Goal: Information Seeking & Learning: Understand process/instructions

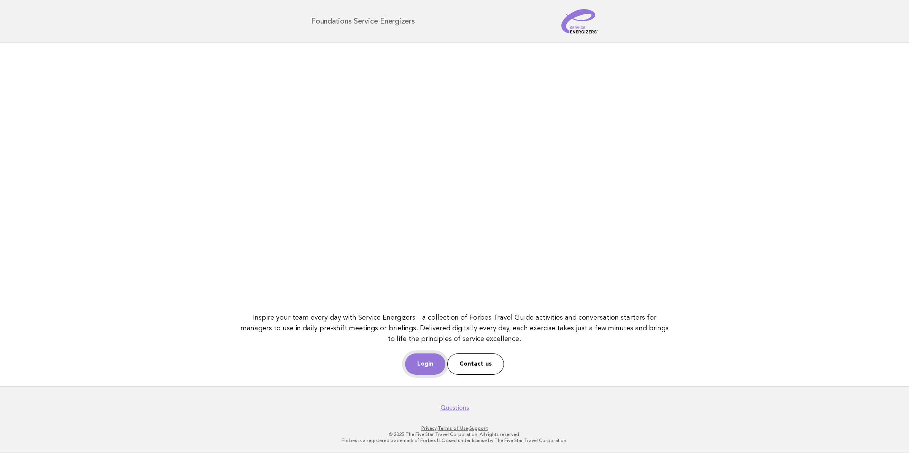
click at [437, 363] on link "Login" at bounding box center [425, 364] width 40 height 21
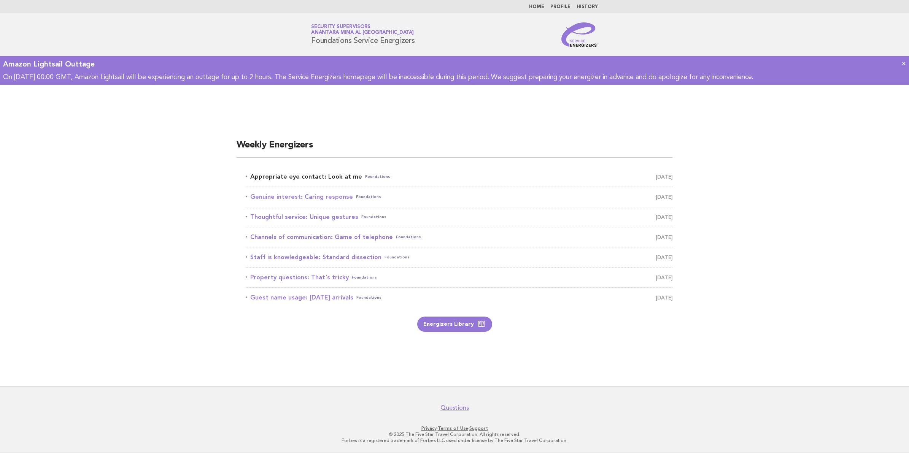
click at [342, 175] on link "Appropriate eye contact: Look at me Foundations [DATE]" at bounding box center [459, 177] width 427 height 11
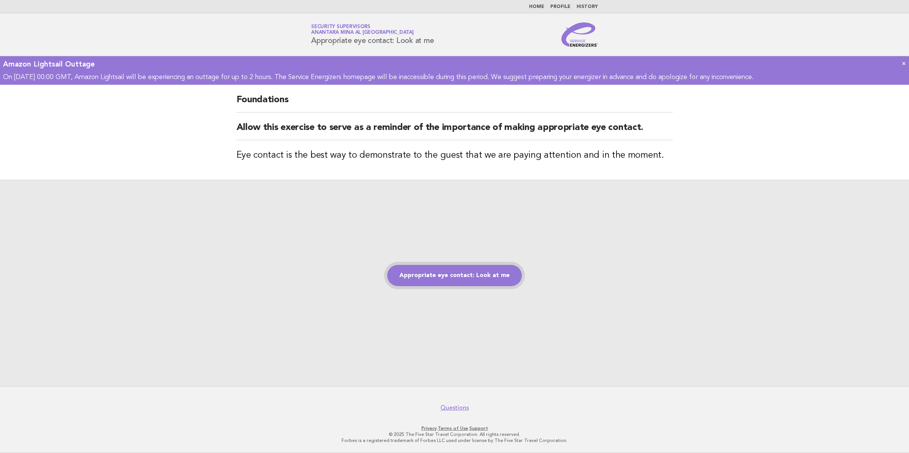
click at [488, 279] on link "Appropriate eye contact: Look at me" at bounding box center [454, 275] width 135 height 21
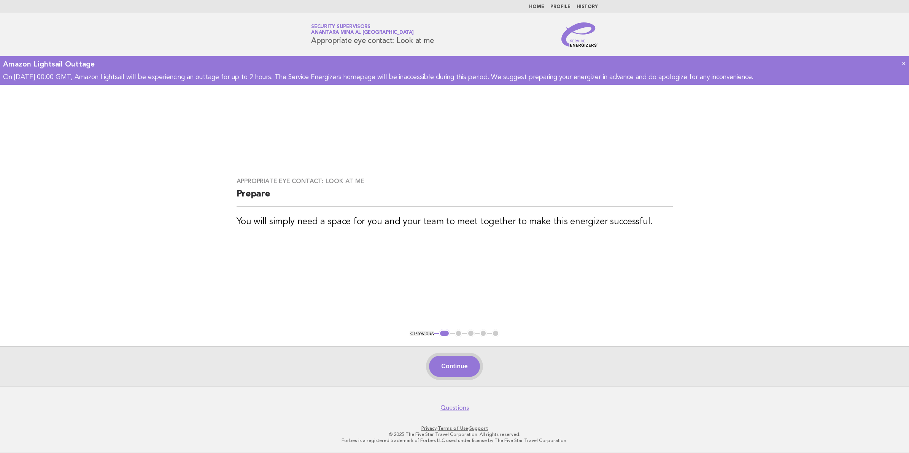
click at [465, 369] on button "Continue" at bounding box center [454, 366] width 51 height 21
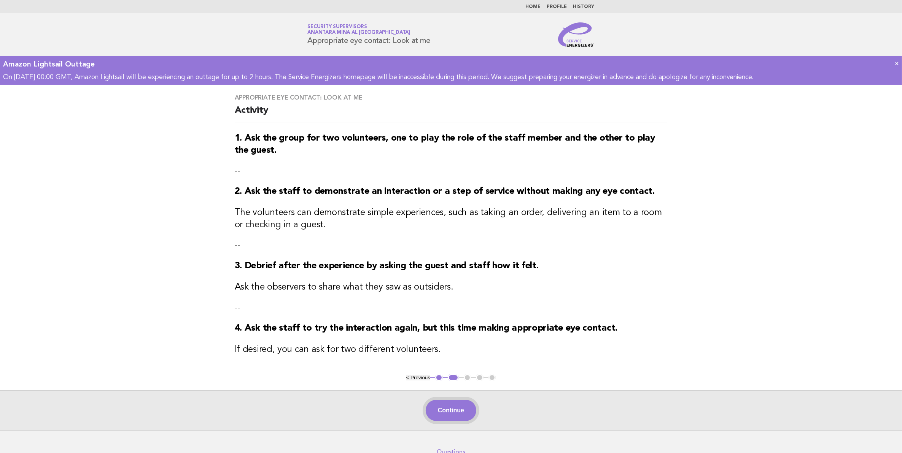
click at [468, 412] on button "Continue" at bounding box center [451, 410] width 51 height 21
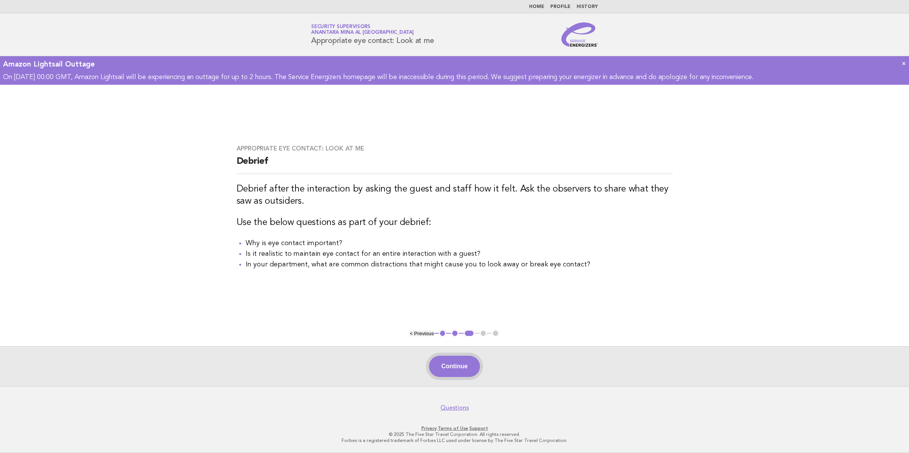
click at [464, 370] on button "Continue" at bounding box center [454, 366] width 51 height 21
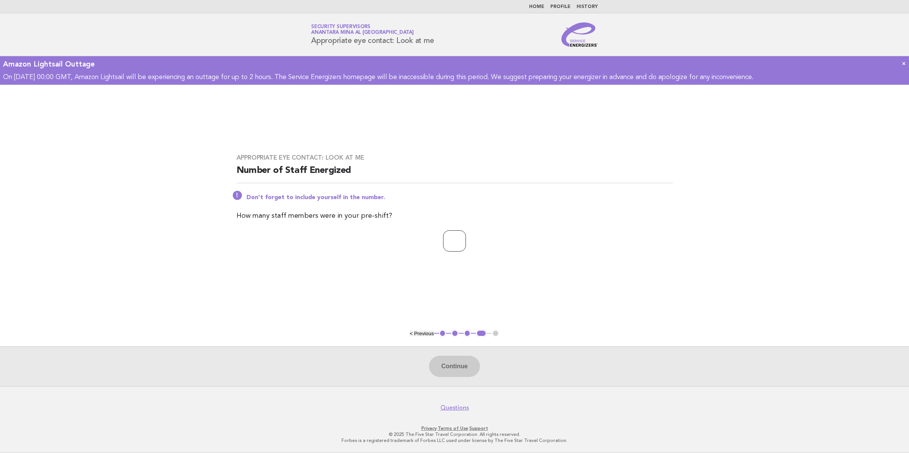
click at [445, 245] on input "number" at bounding box center [454, 240] width 23 height 21
type input "**"
click at [445, 367] on button "Continue" at bounding box center [454, 366] width 51 height 21
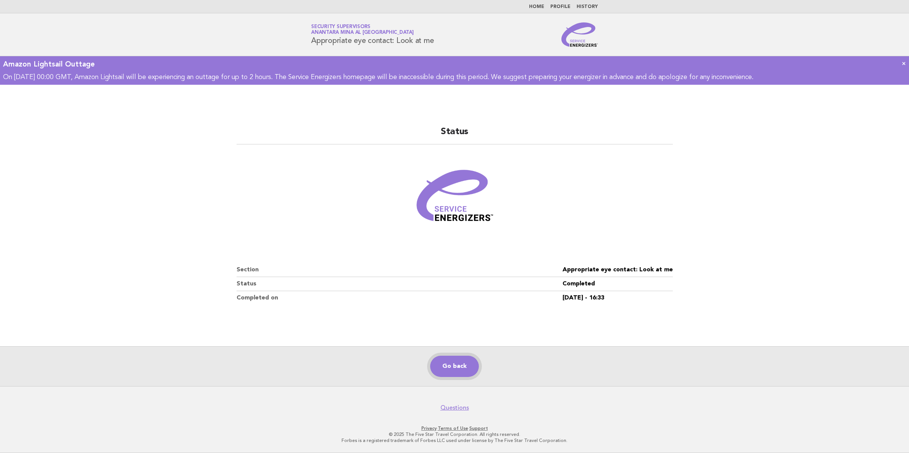
click at [445, 365] on link "Go back" at bounding box center [454, 366] width 49 height 21
